Goal: Task Accomplishment & Management: Manage account settings

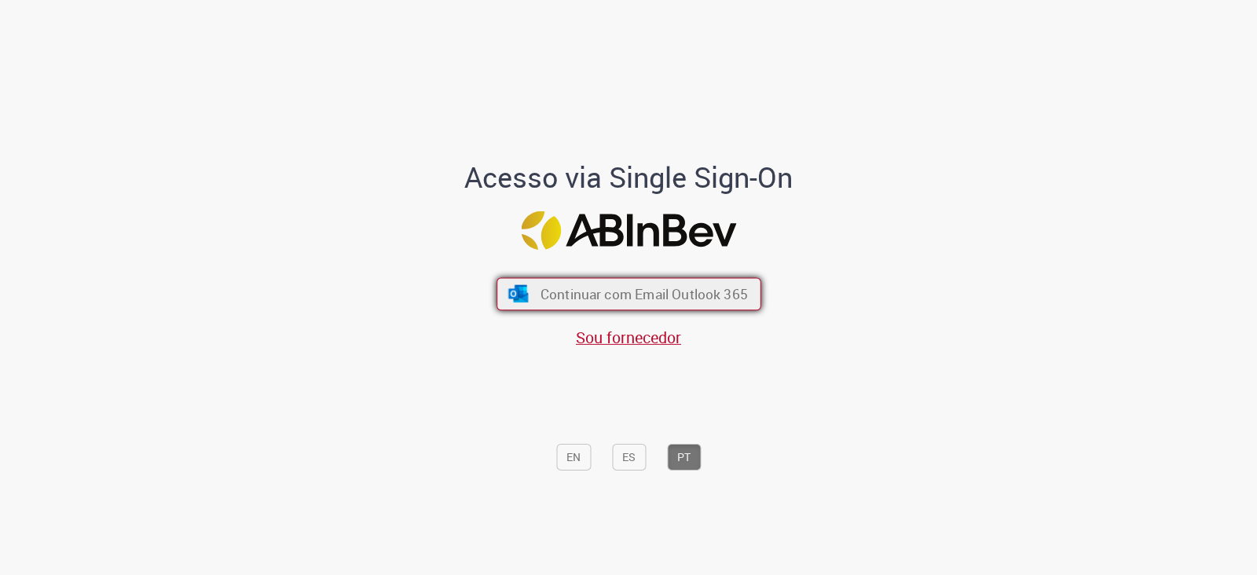
click at [543, 288] on span "Continuar com Email Outlook 365" at bounding box center [643, 294] width 207 height 18
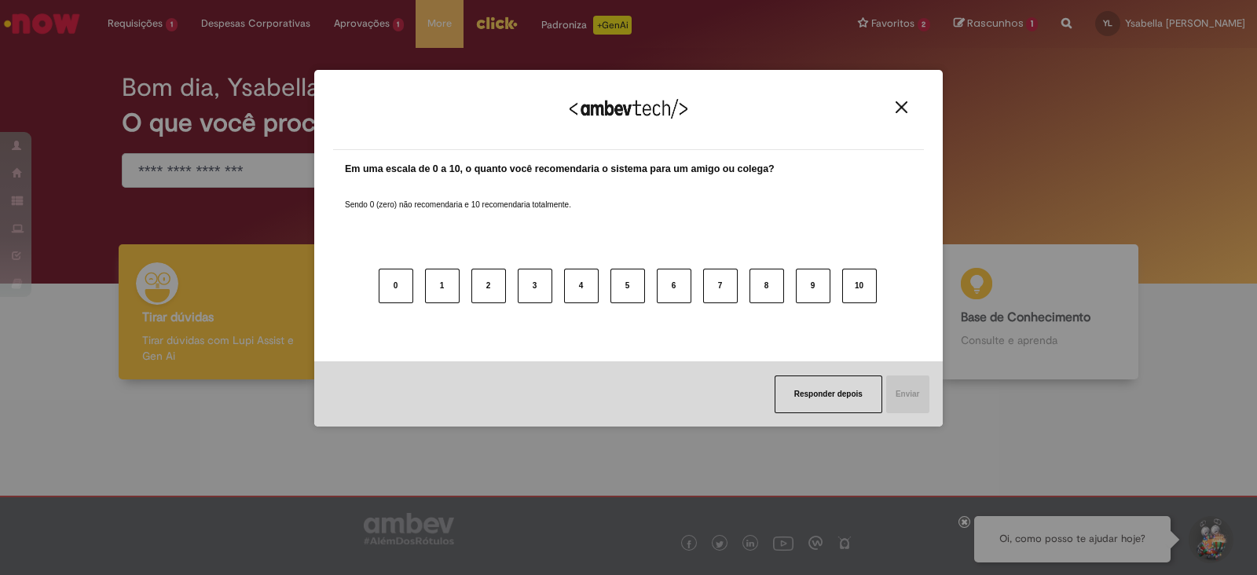
click at [907, 107] on button "Close" at bounding box center [901, 107] width 21 height 13
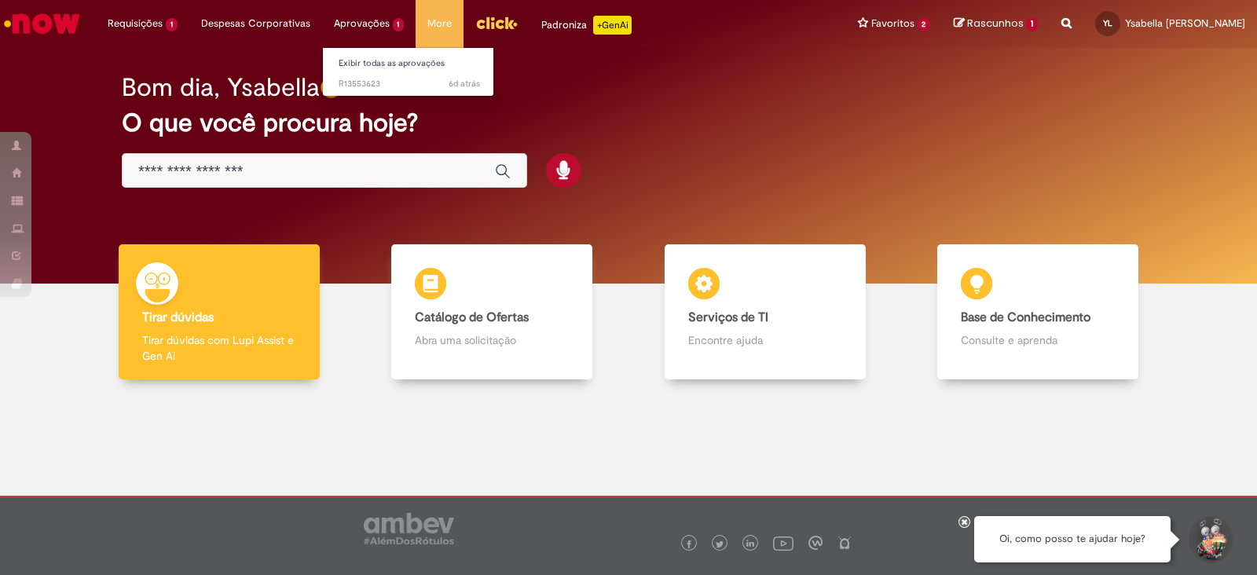
click at [350, 16] on li "Aprovações 1 Exibir todas as aprovações 6d atrás 6 dias atrás R13553623" at bounding box center [369, 23] width 94 height 47
click at [357, 60] on link "Exibir todas as aprovações" at bounding box center [409, 63] width 173 height 17
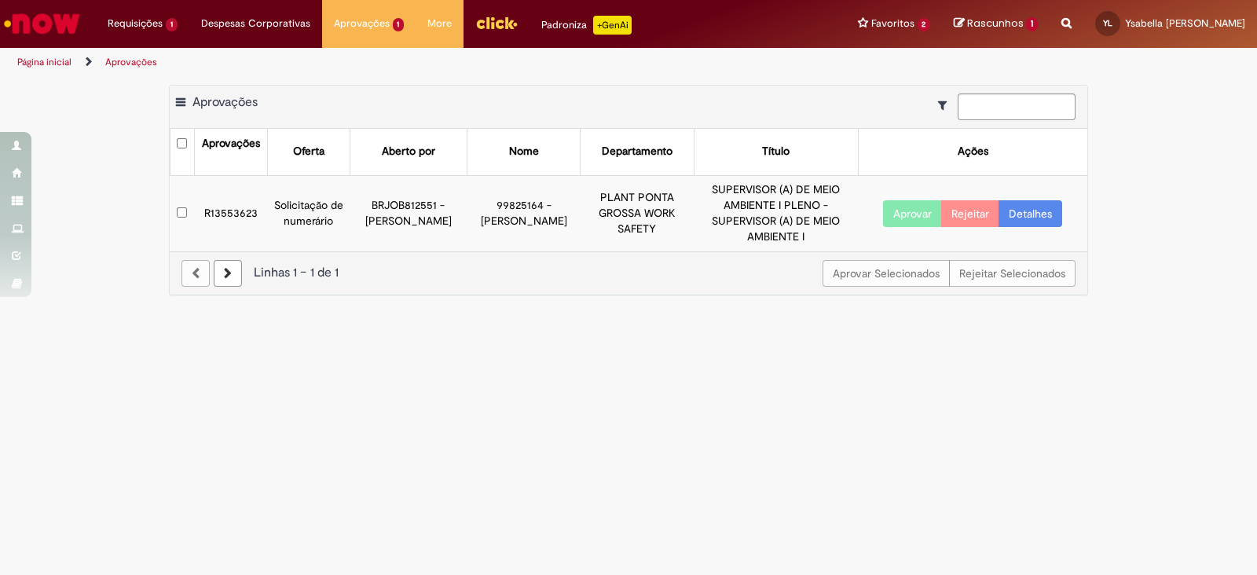
click at [198, 206] on td "R13553623" at bounding box center [230, 212] width 73 height 75
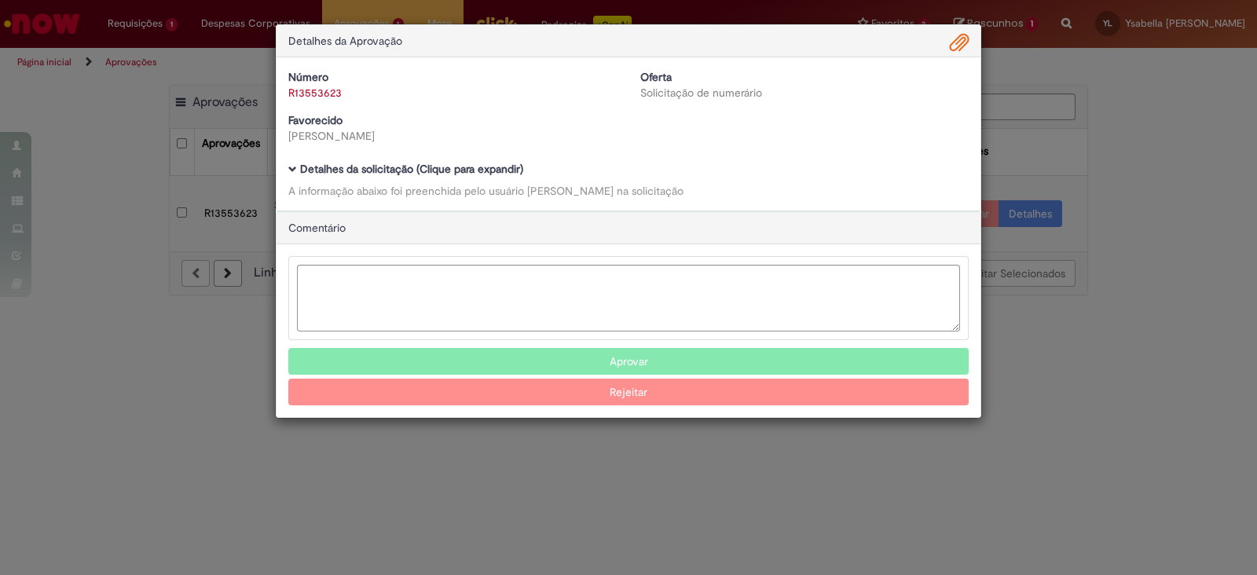
click at [961, 45] on span "Ambev Approval Modal" at bounding box center [959, 43] width 19 height 27
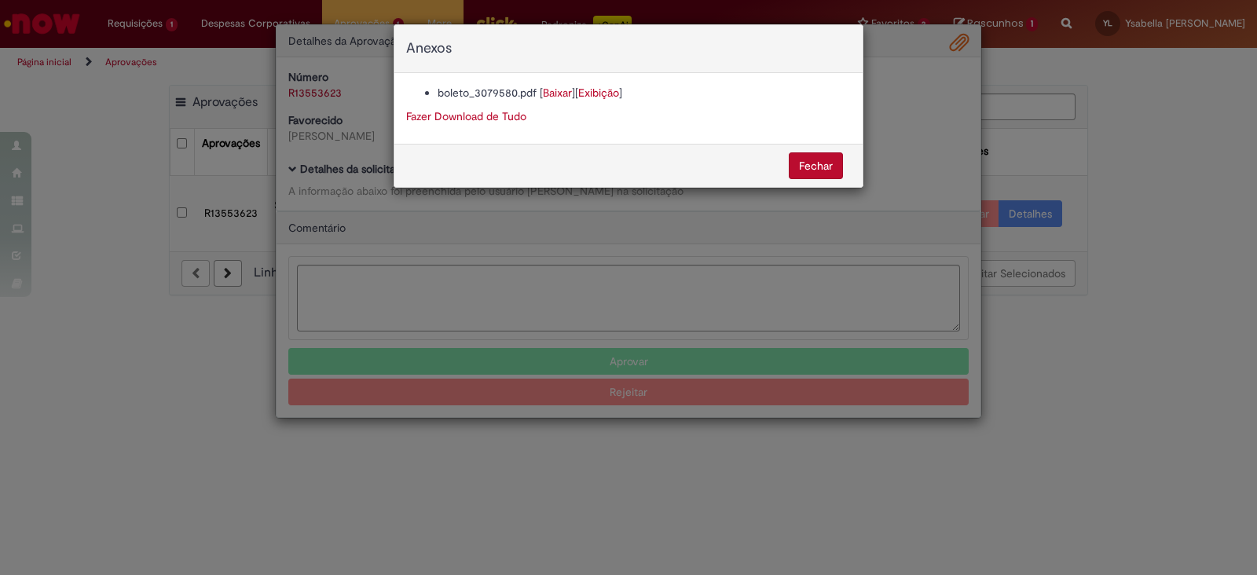
click at [805, 166] on button "Fechar" at bounding box center [816, 165] width 54 height 27
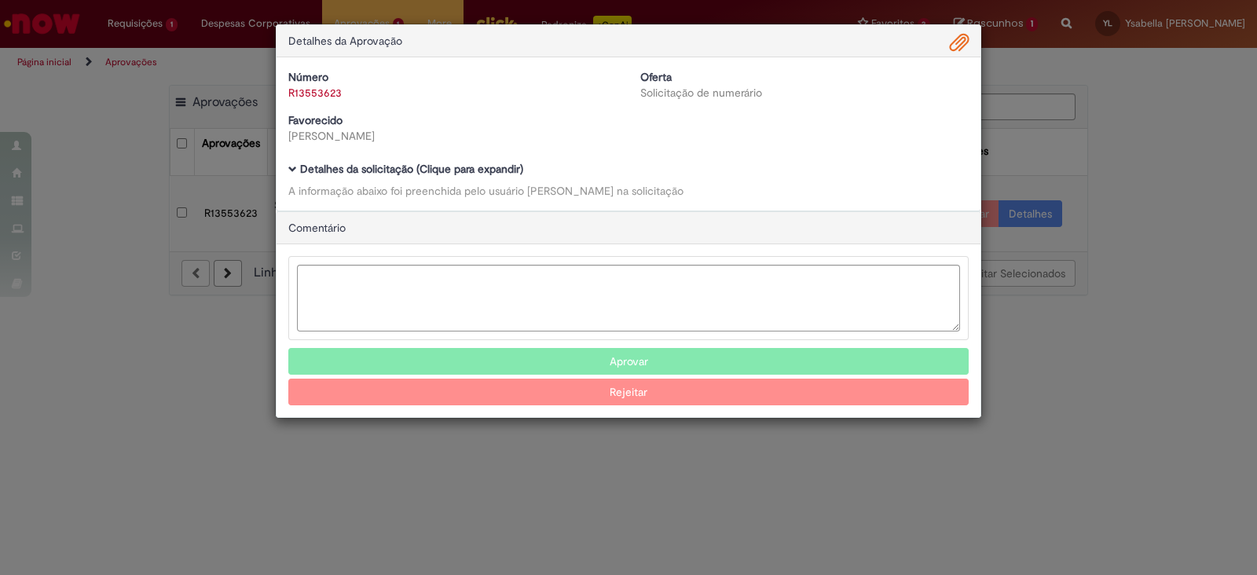
click at [1228, 346] on div "Detalhes da Aprovação Número R13553623 Oferta Solicitação de numerário Favoreci…" at bounding box center [628, 287] width 1257 height 575
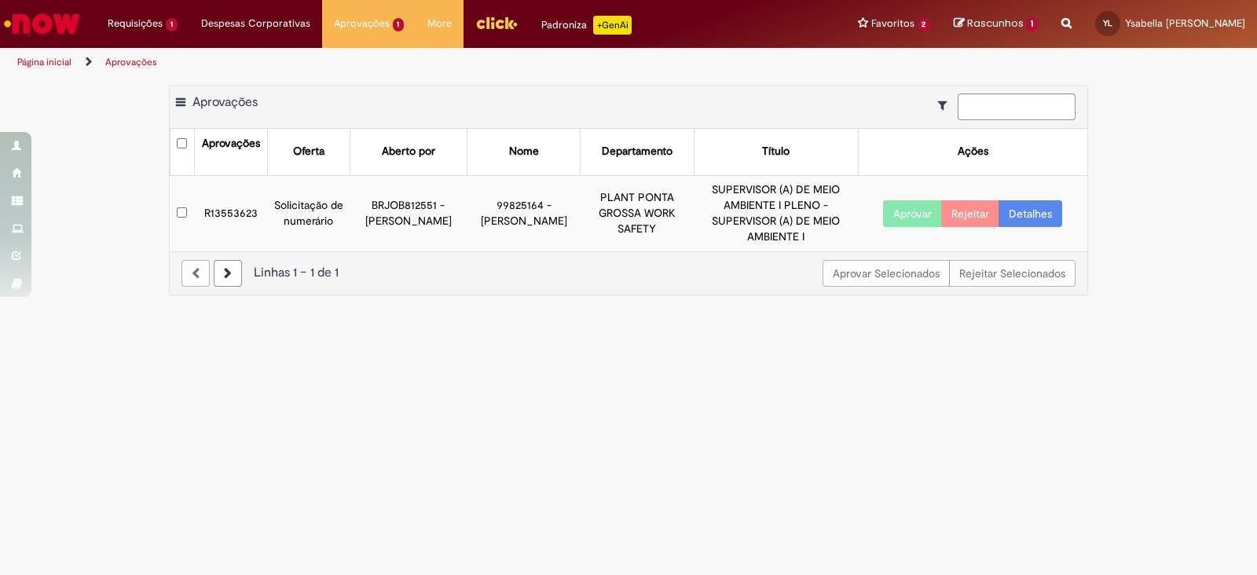
click at [923, 207] on button "Aprovar" at bounding box center [912, 213] width 59 height 27
